Goal: Task Accomplishment & Management: Manage account settings

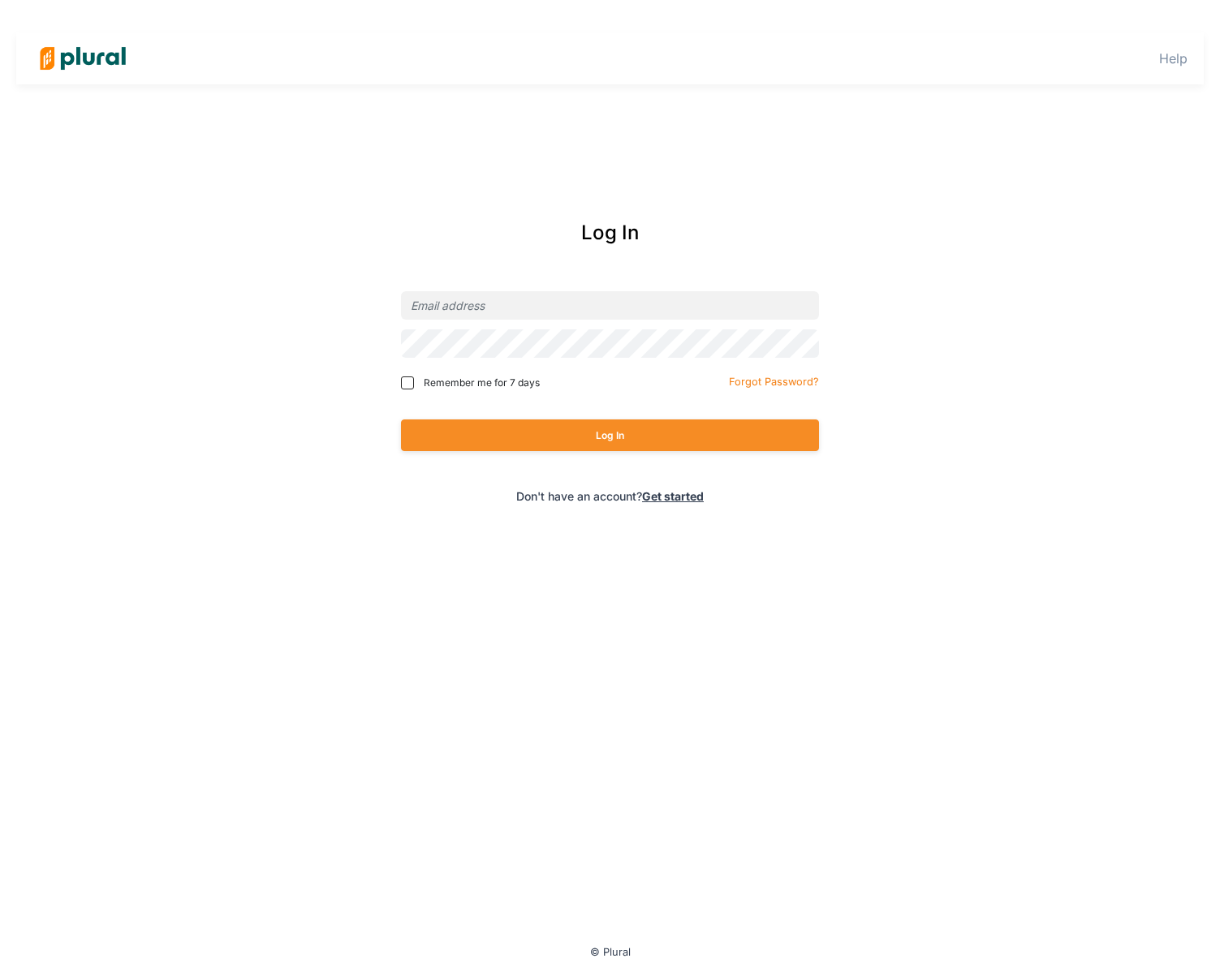
click at [991, 152] on div "Help Log In Remember me for 7 days Forgot Password? Log In Don't have an accoun…" at bounding box center [610, 490] width 1220 height 980
click at [446, 300] on input "email" at bounding box center [609, 305] width 418 height 29
type input "[PERSON_NAME][EMAIL_ADDRESS][DOMAIN_NAME]"
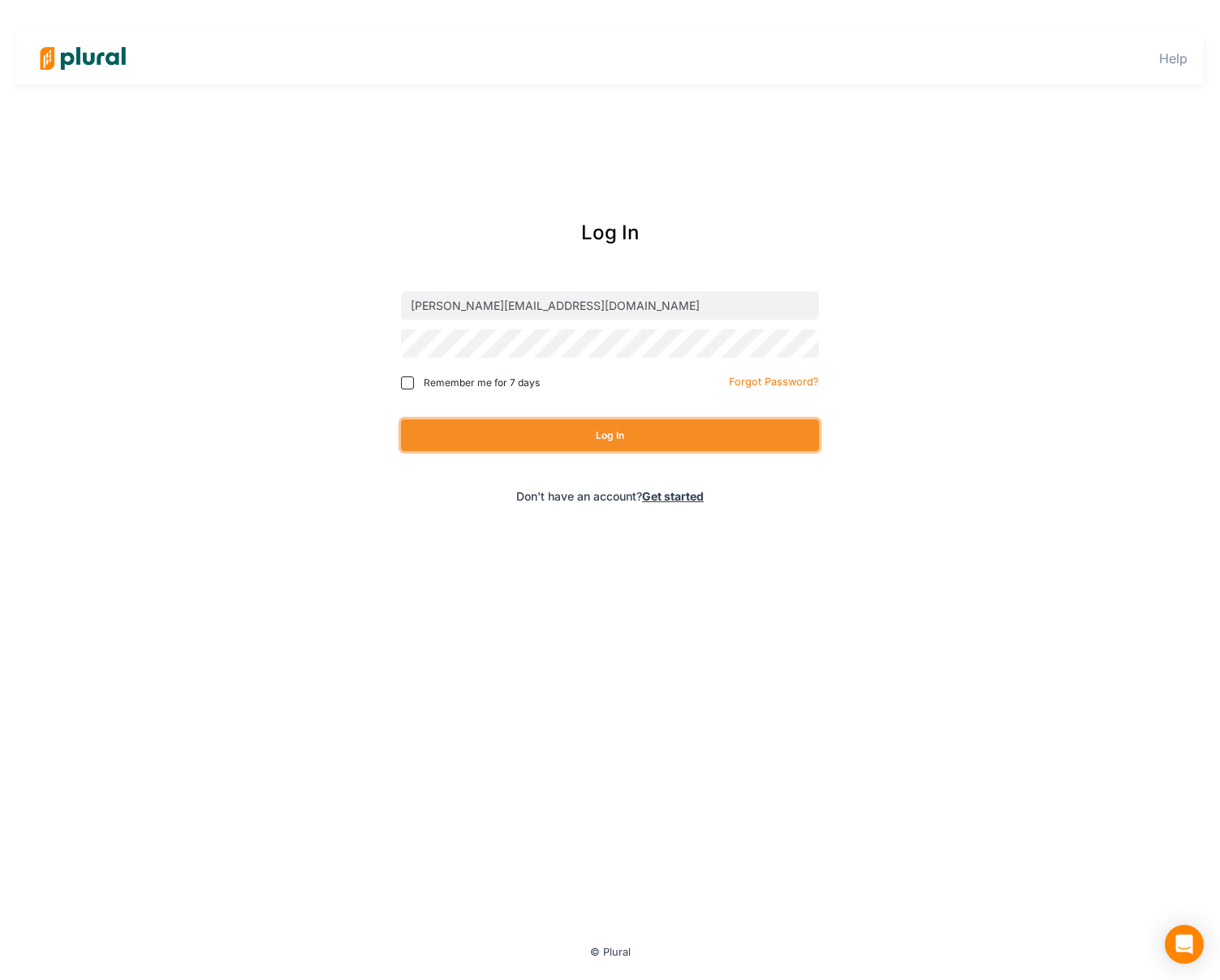
click at [485, 442] on button "Log In" at bounding box center [609, 435] width 418 height 31
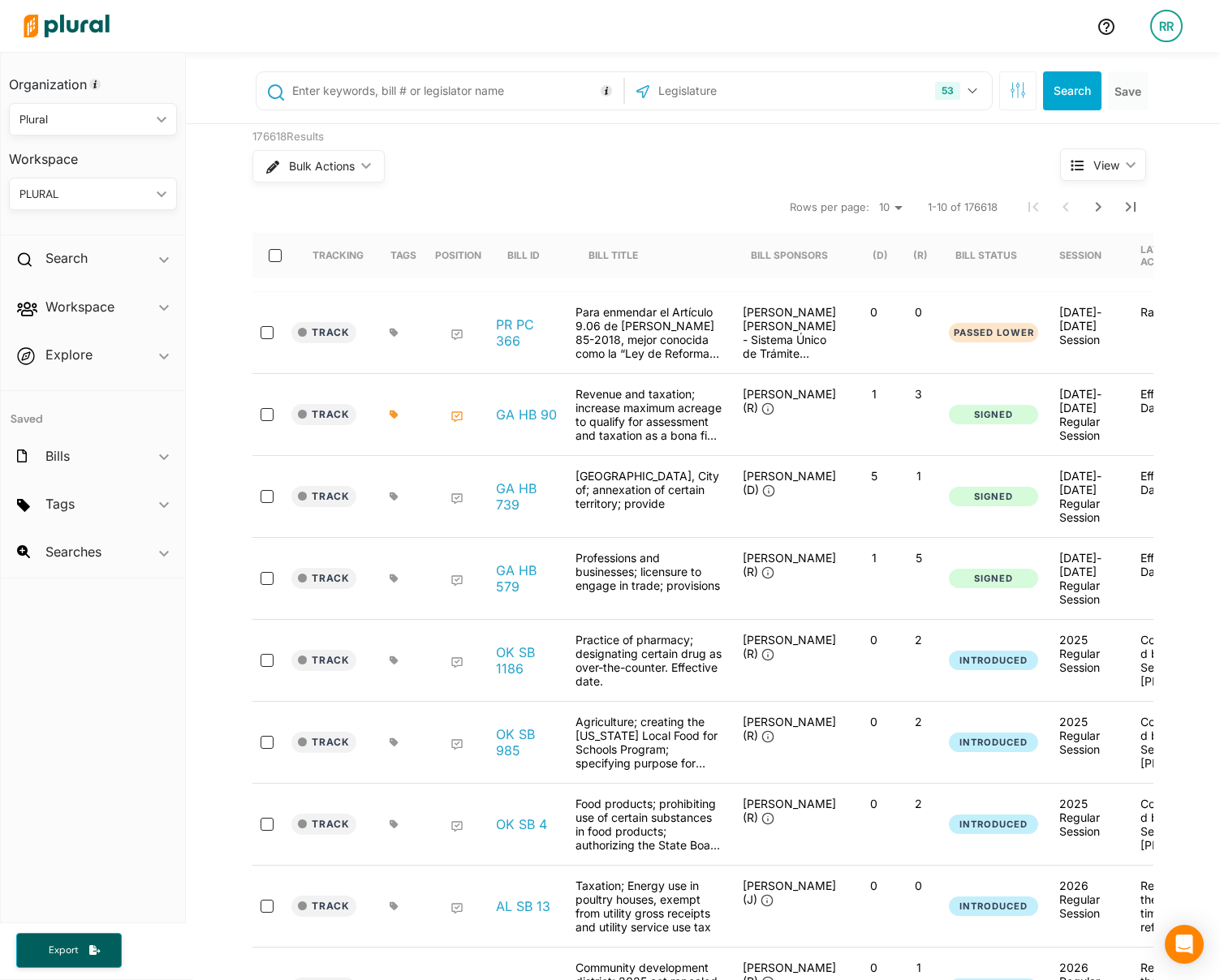
click at [1152, 22] on div "RR" at bounding box center [1166, 25] width 32 height 32
click at [1141, 65] on link "Admin Dashboard" at bounding box center [1122, 72] width 142 height 40
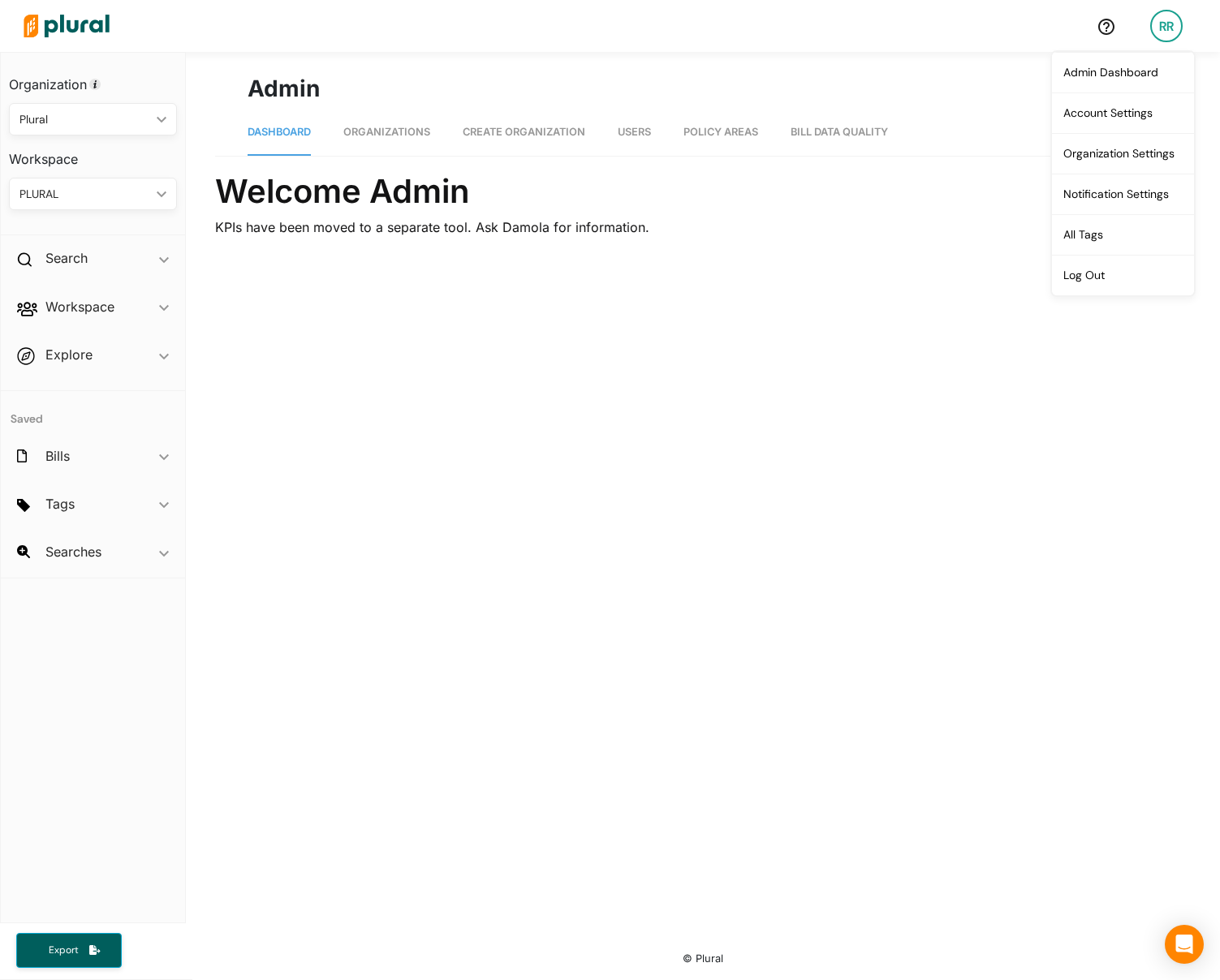
click at [422, 91] on h1 "Admin" at bounding box center [703, 88] width 910 height 34
click at [385, 144] on link "Organizations" at bounding box center [387, 133] width 87 height 46
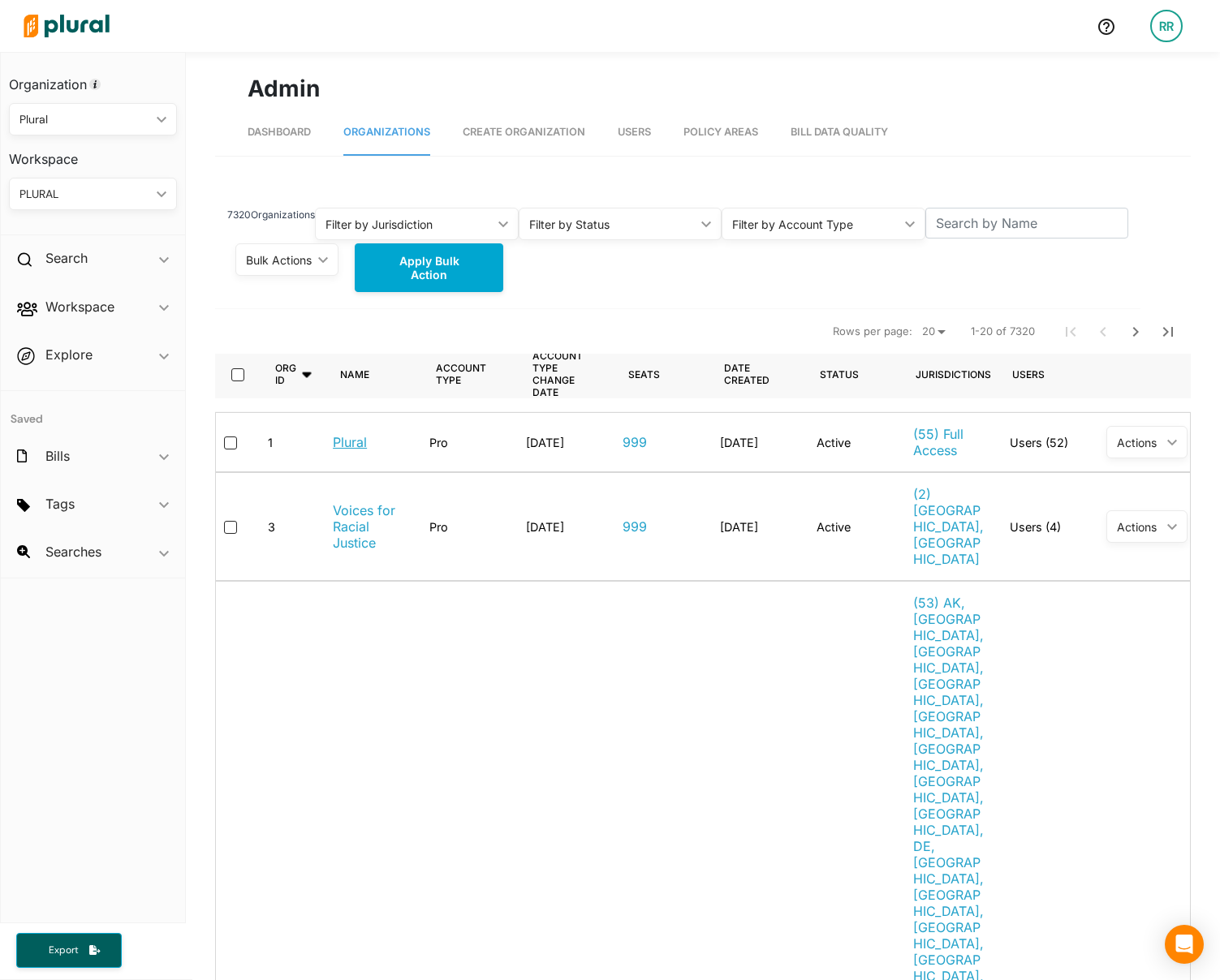
click at [339, 440] on link "Plural" at bounding box center [349, 442] width 34 height 17
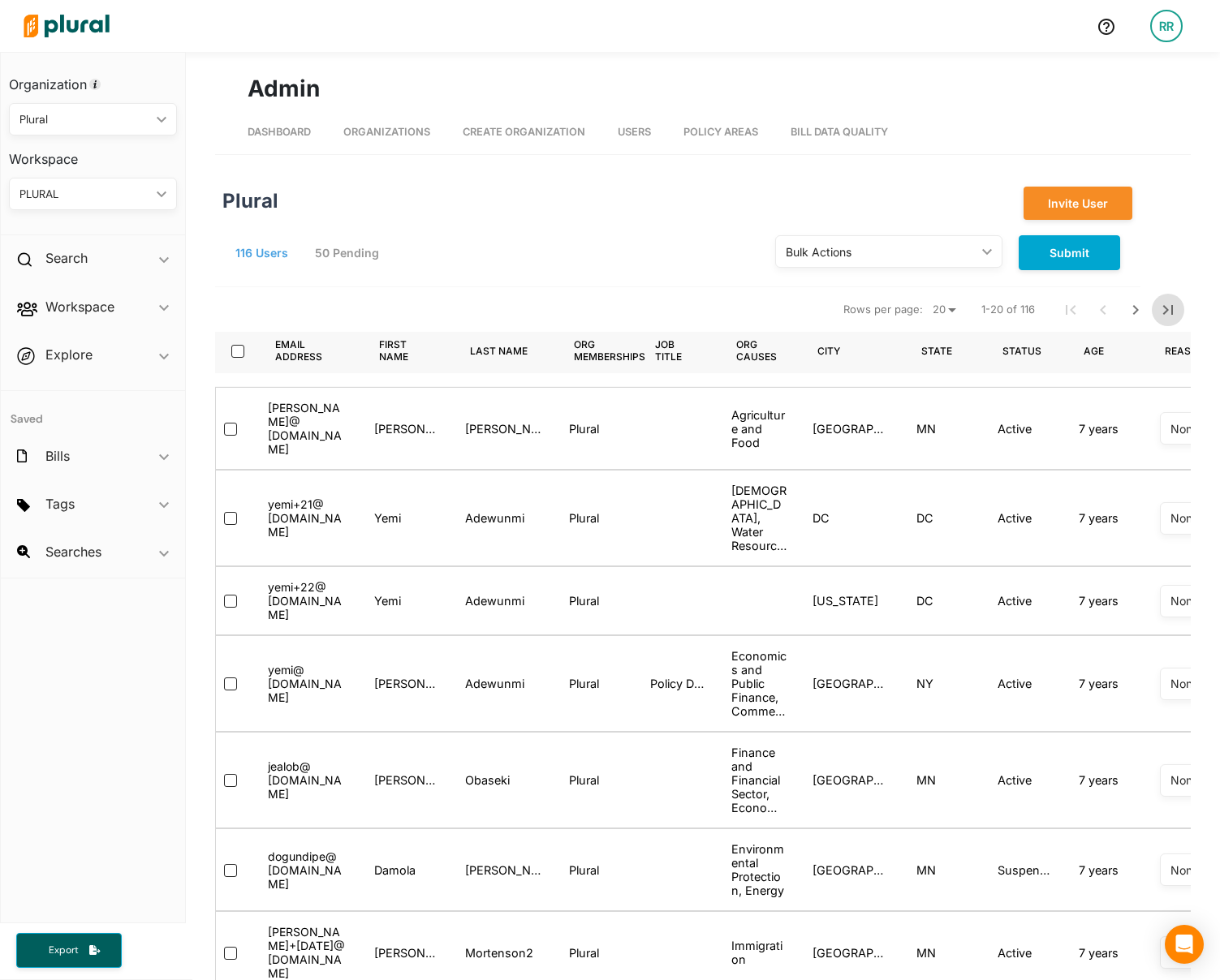
click at [1164, 312] on icon "Last Page" at bounding box center [1168, 310] width 19 height 19
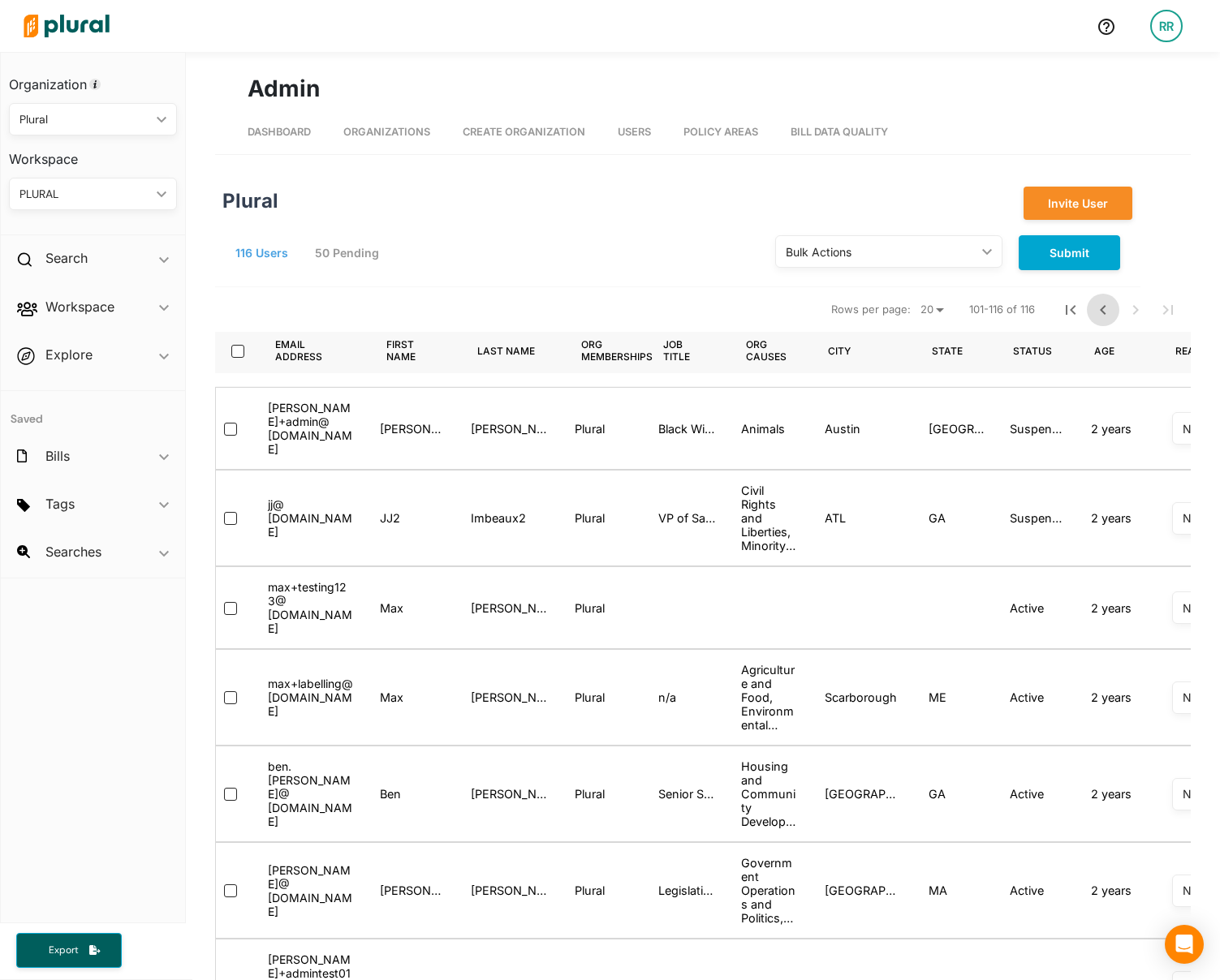
click at [1093, 312] on icon "Previous Page" at bounding box center [1103, 310] width 19 height 19
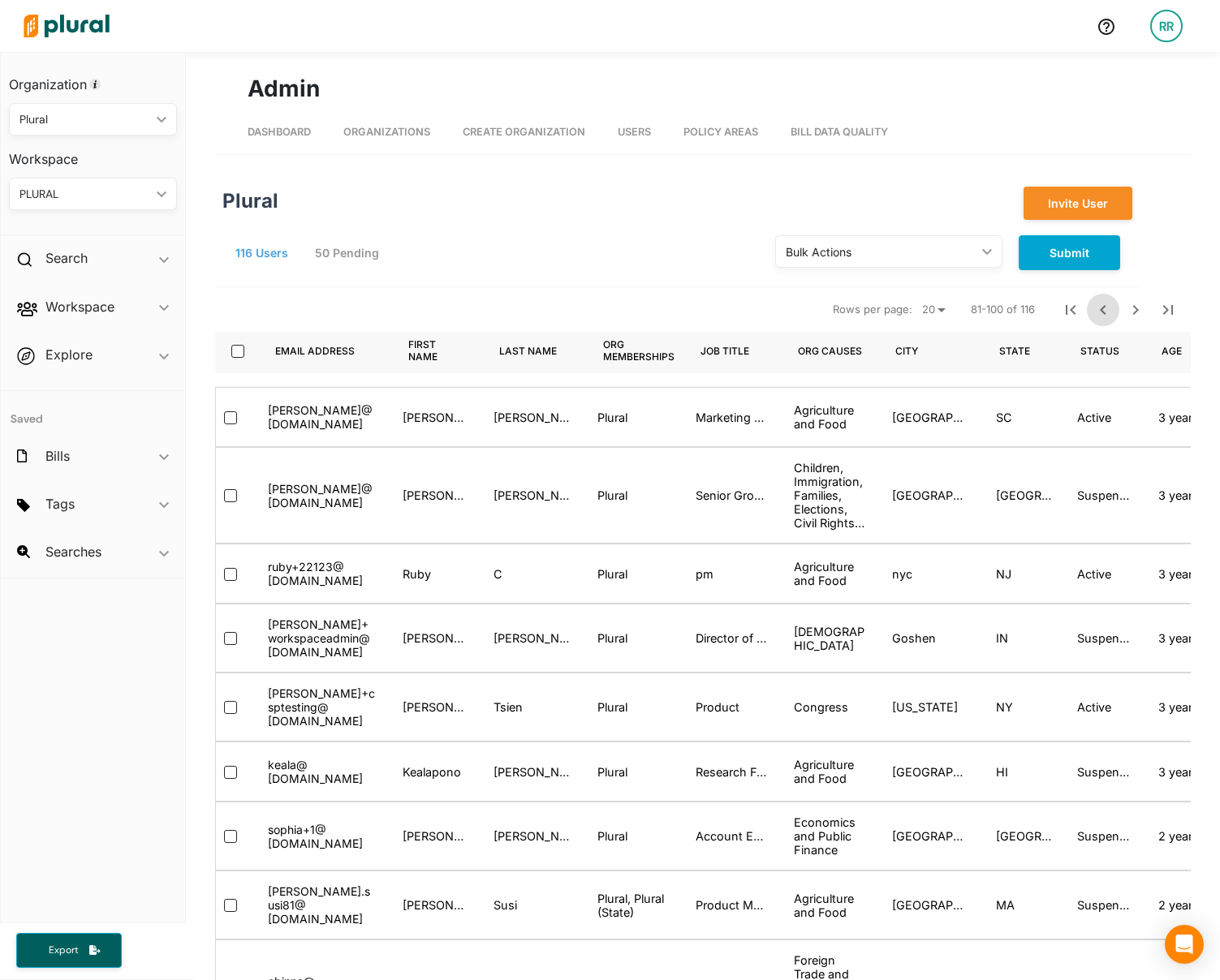
click at [1093, 310] on icon "Previous Page" at bounding box center [1103, 310] width 19 height 19
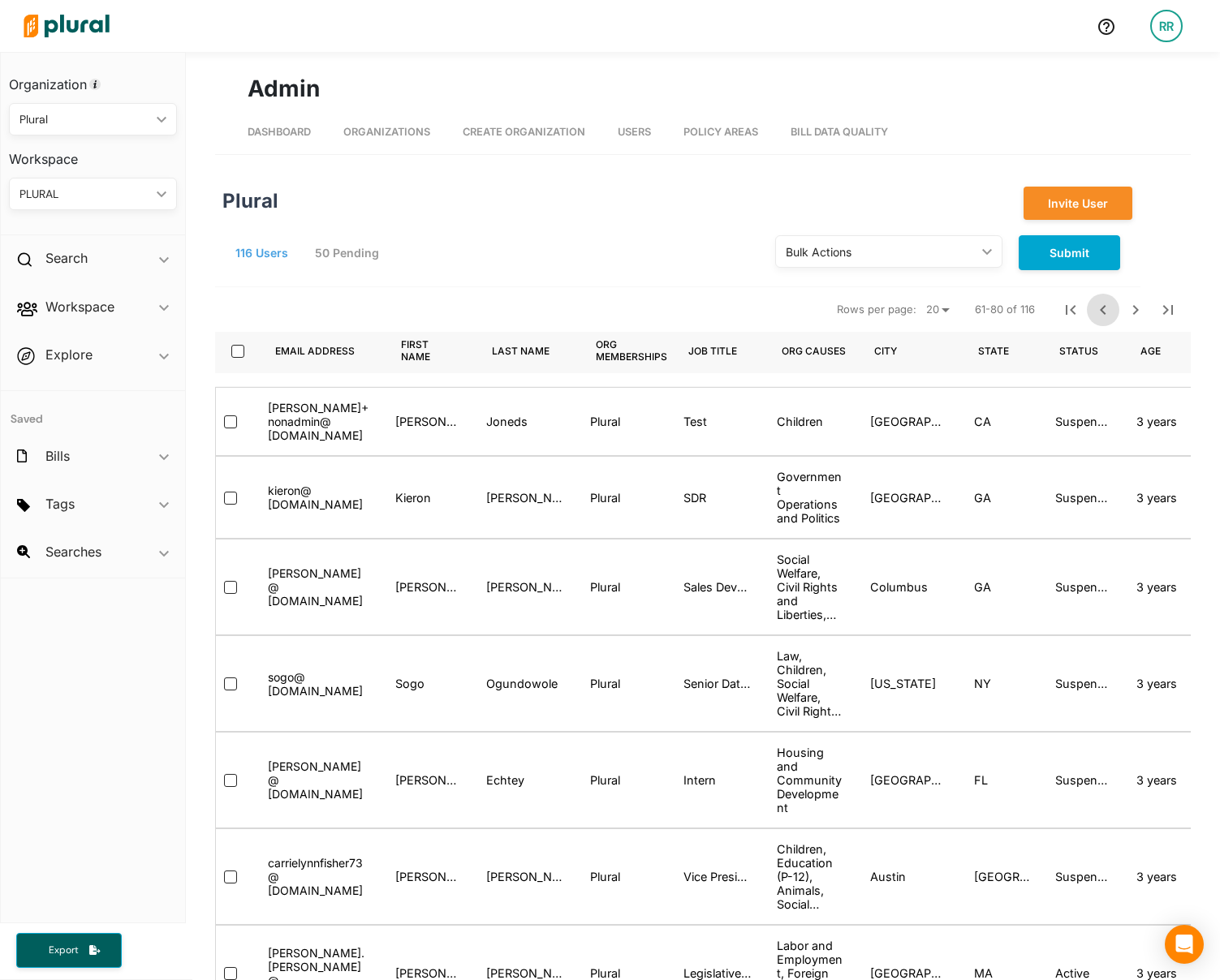
click at [1093, 312] on icon "Previous Page" at bounding box center [1103, 310] width 19 height 19
